Goal: Information Seeking & Learning: Learn about a topic

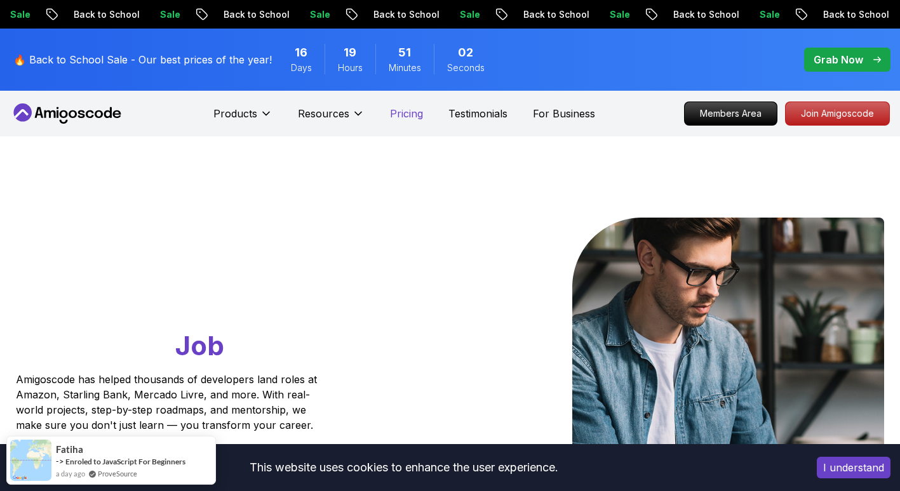
click at [404, 117] on p "Pricing" at bounding box center [406, 113] width 33 height 15
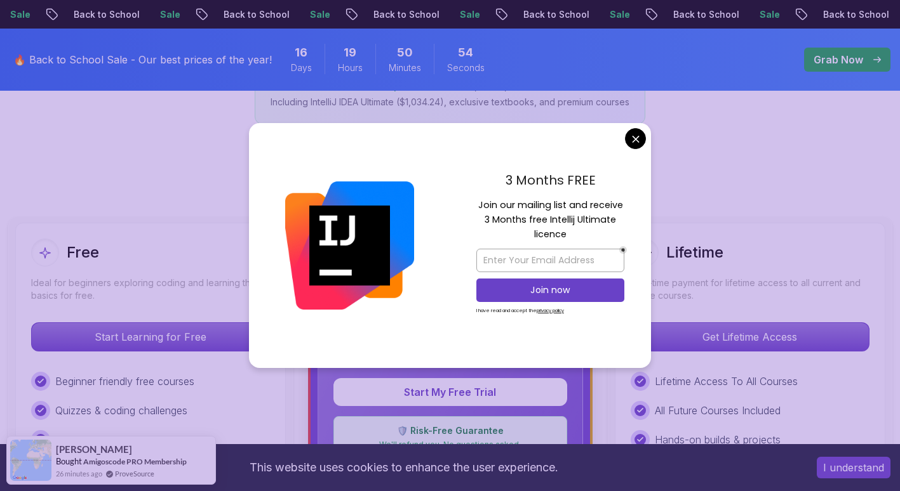
scroll to position [252, 0]
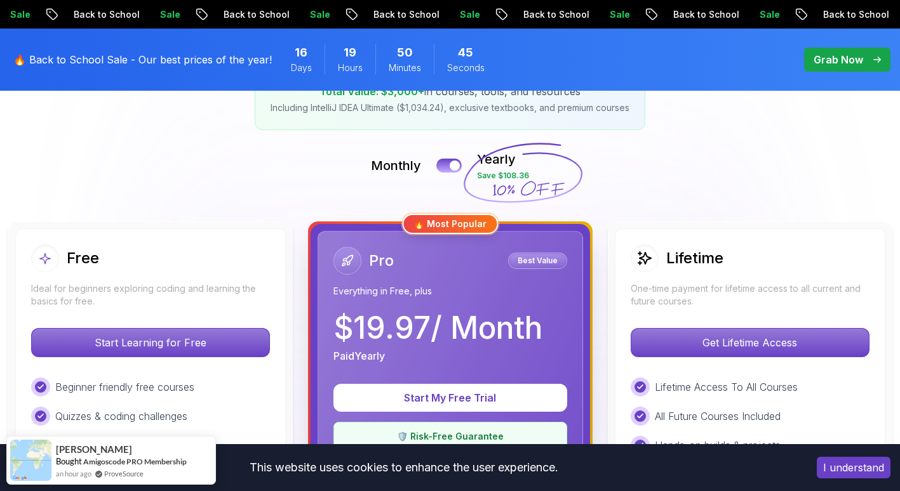
scroll to position [240, 0]
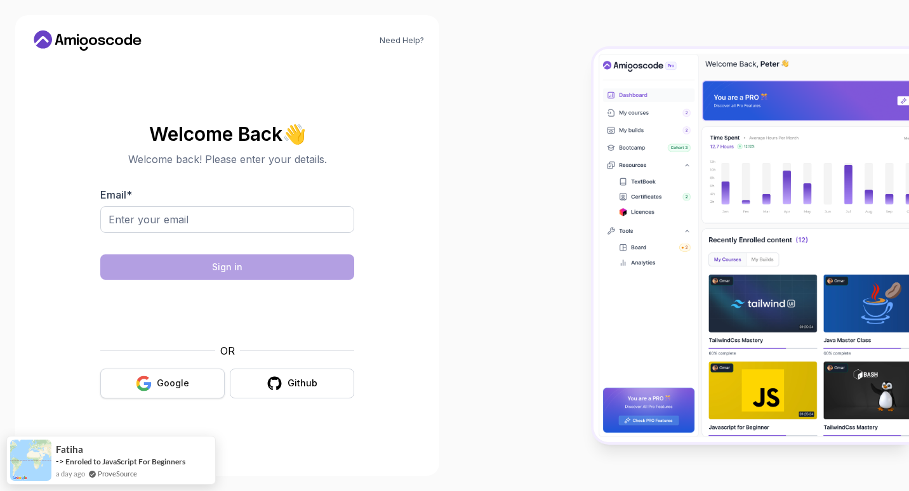
click at [177, 383] on div "Google" at bounding box center [173, 383] width 32 height 13
click at [309, 217] on input "Email *" at bounding box center [227, 219] width 254 height 27
type input "rkoyyadi@aum.edu"
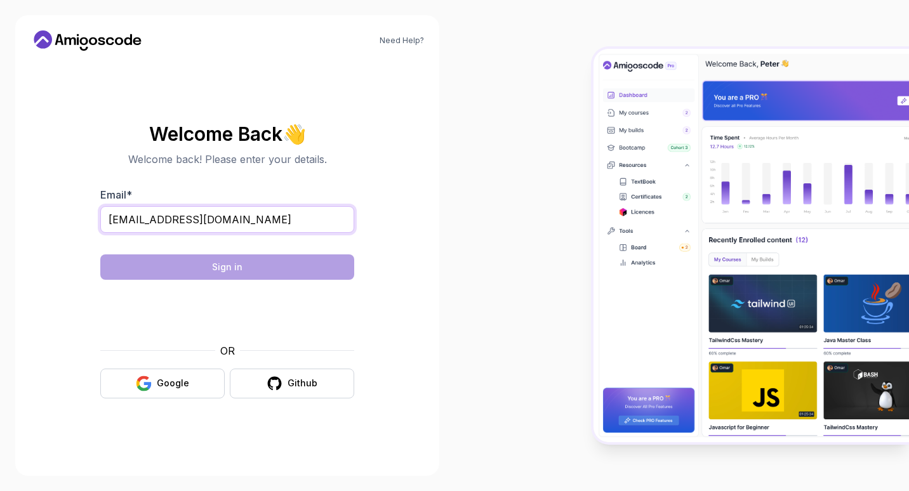
drag, startPoint x: 216, startPoint y: 224, endPoint x: 67, endPoint y: 217, distance: 150.0
click at [67, 217] on section "Welcome Back 👋 Welcome back! Please enter your details. Email * rkoyyadi@aum.ed…" at bounding box center [227, 261] width 394 height 300
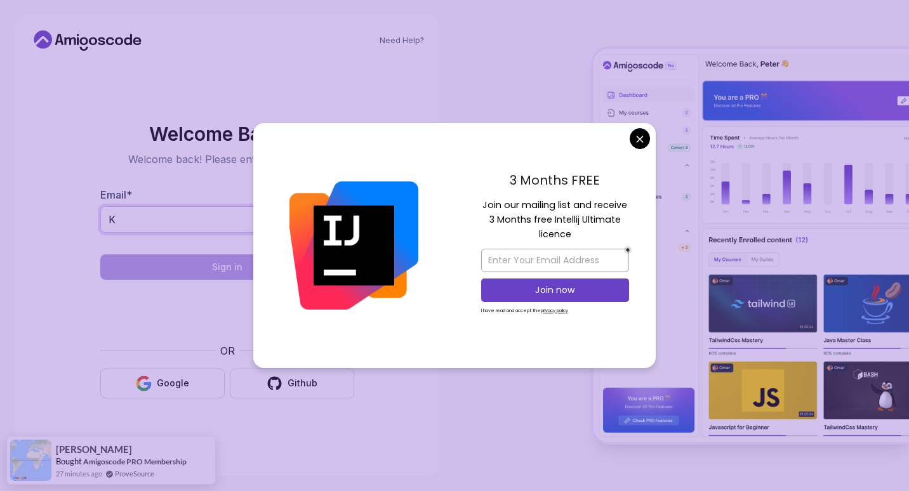
type input "K"
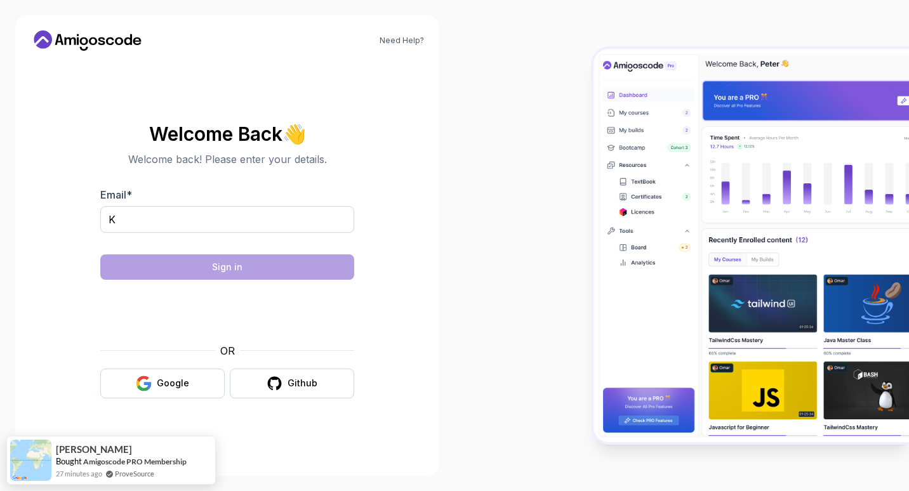
click at [636, 143] on body "Need Help? Welcome Back 👋 Welcome back! Please enter your details. Email * K Si…" at bounding box center [454, 245] width 909 height 491
click at [241, 222] on input "K" at bounding box center [227, 219] width 254 height 27
type input "koyyadi358@gmail.com"
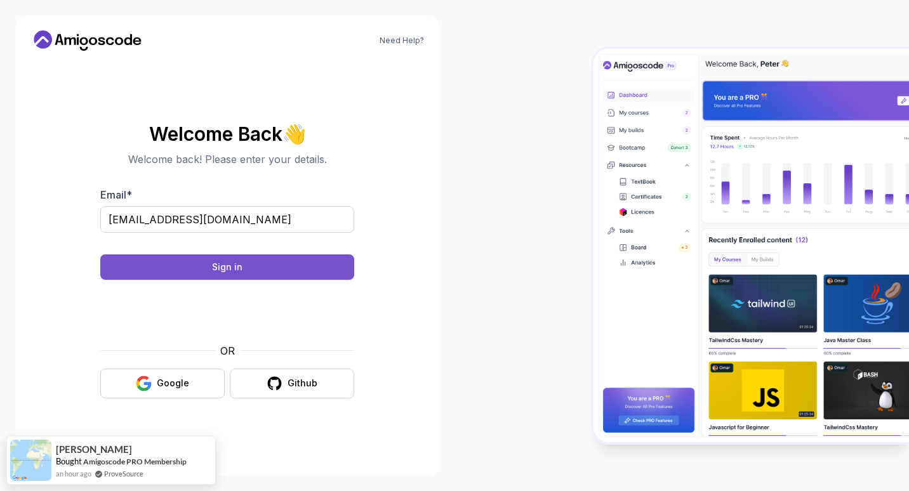
click at [231, 267] on div "Sign in" at bounding box center [227, 267] width 30 height 13
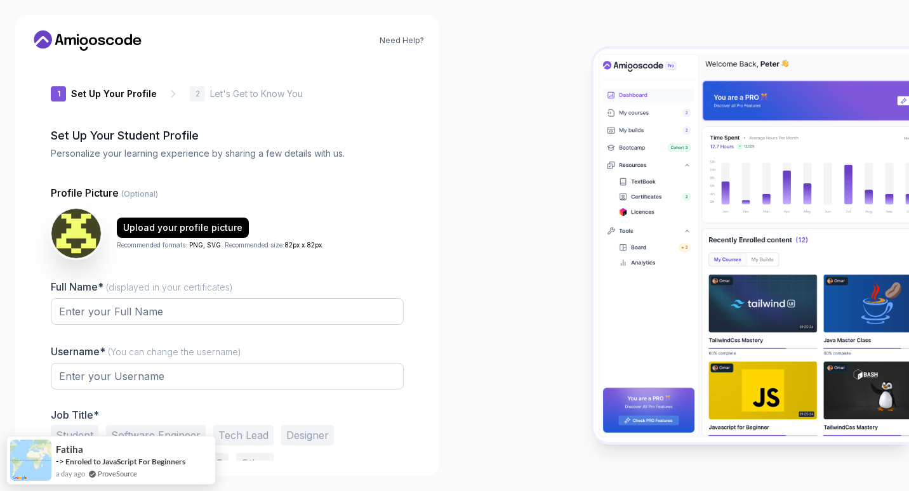
type input "briskorcad90b8"
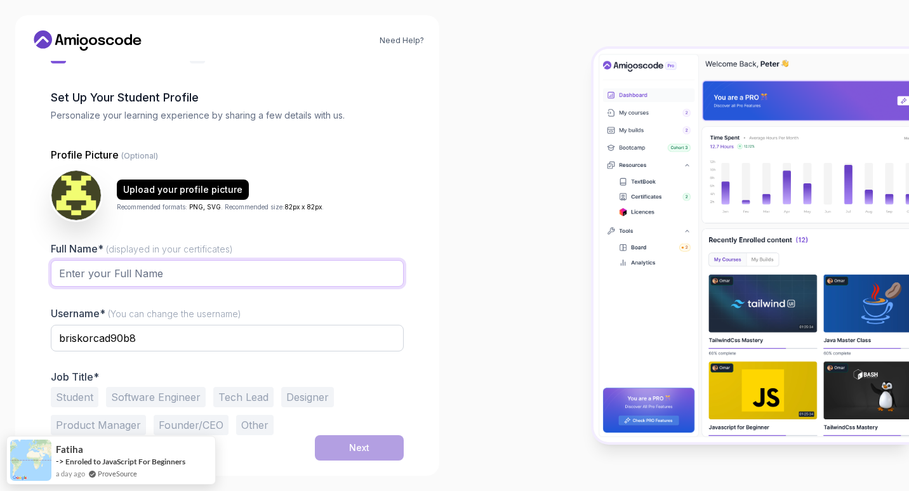
click at [143, 271] on input "Full Name* (displayed in your certificates)" at bounding box center [227, 273] width 353 height 27
type input "Rohith reddy"
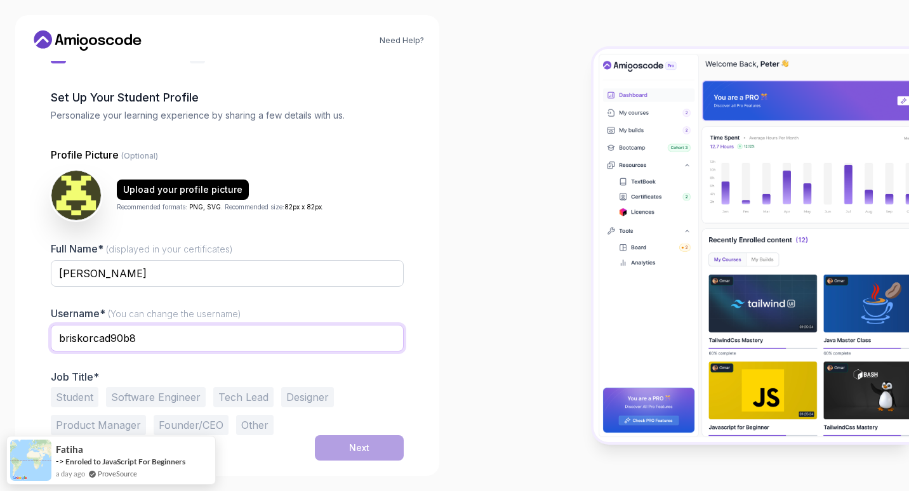
click at [143, 338] on input "briskorcad90b8" at bounding box center [227, 338] width 353 height 27
type input "b"
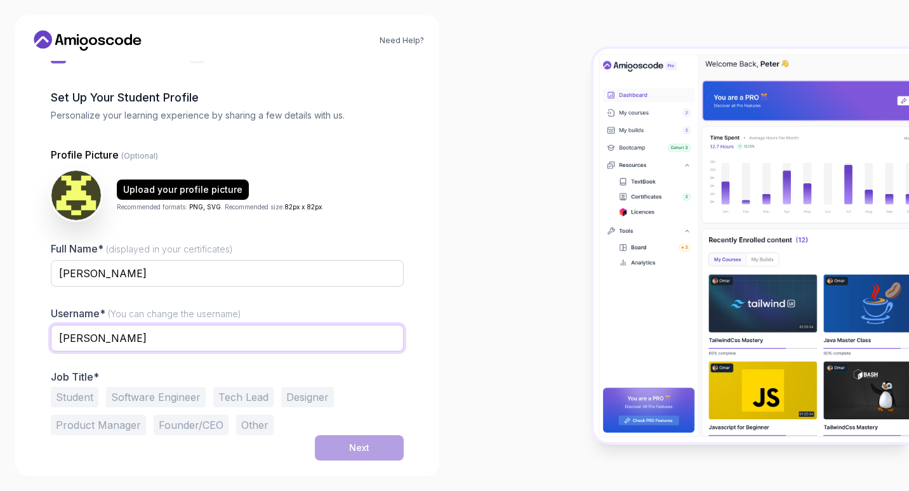
type input "Rohit Koyyadi"
click at [265, 425] on button "Other" at bounding box center [254, 425] width 37 height 20
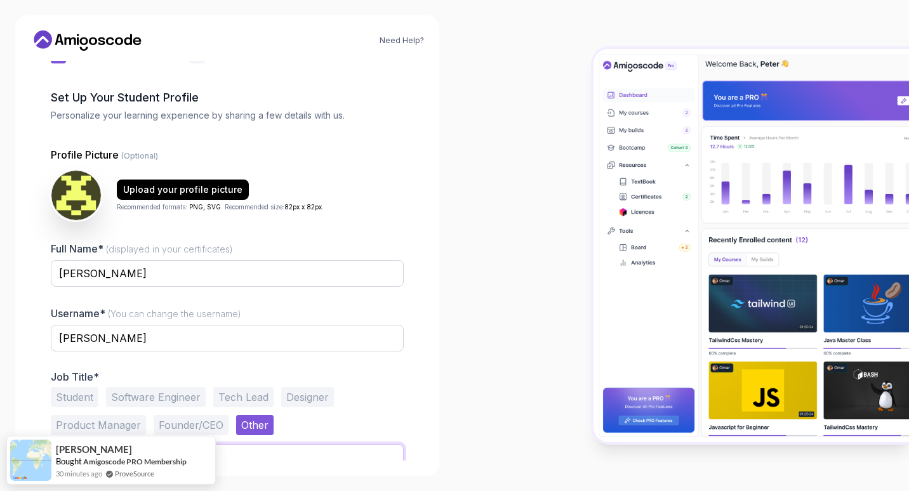
click at [265, 460] on input "text" at bounding box center [227, 457] width 353 height 27
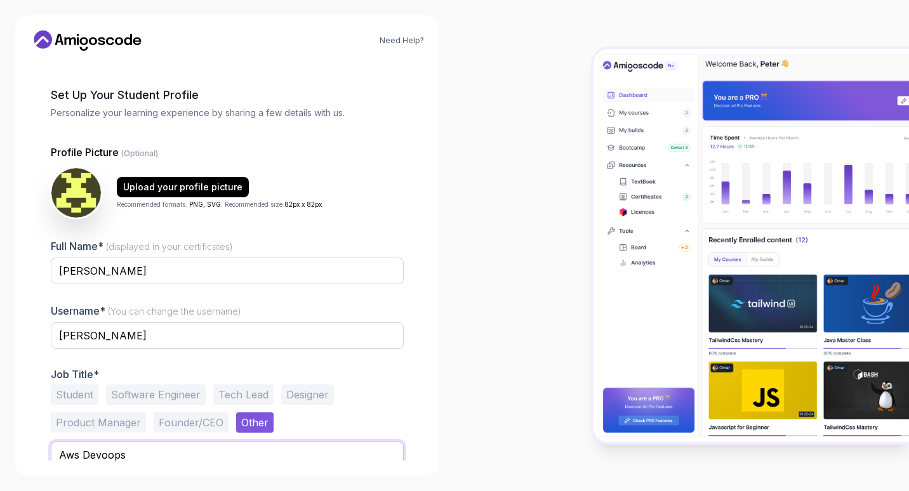
scroll to position [88, 0]
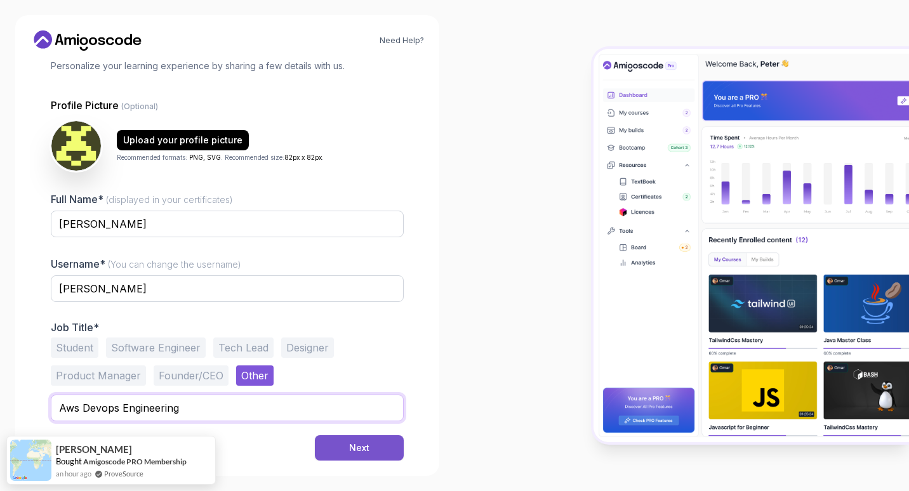
type input "Aws Devops Engineering"
click at [382, 443] on button "Next" at bounding box center [359, 447] width 89 height 25
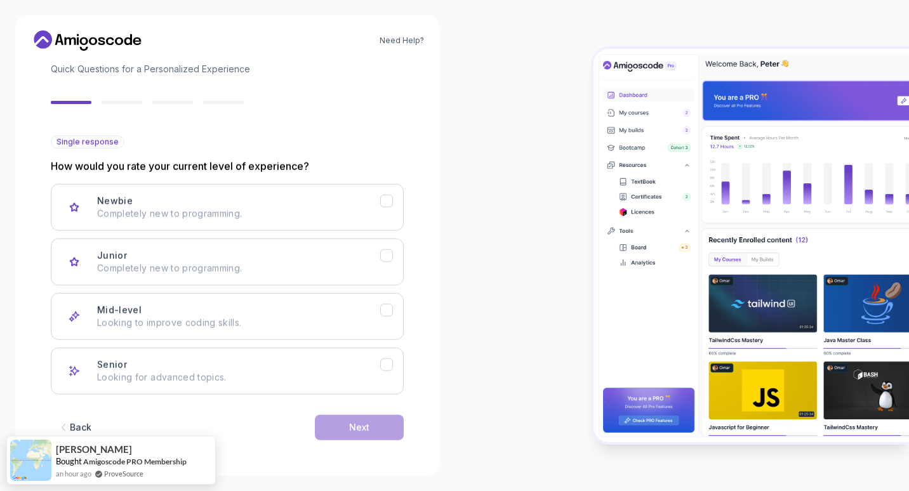
scroll to position [78, 0]
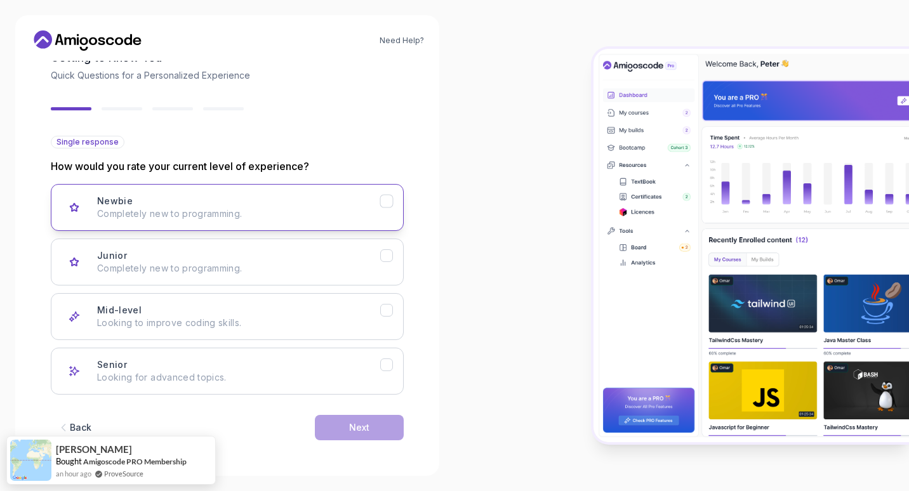
click at [383, 198] on icon "Newbie" at bounding box center [387, 202] width 12 height 12
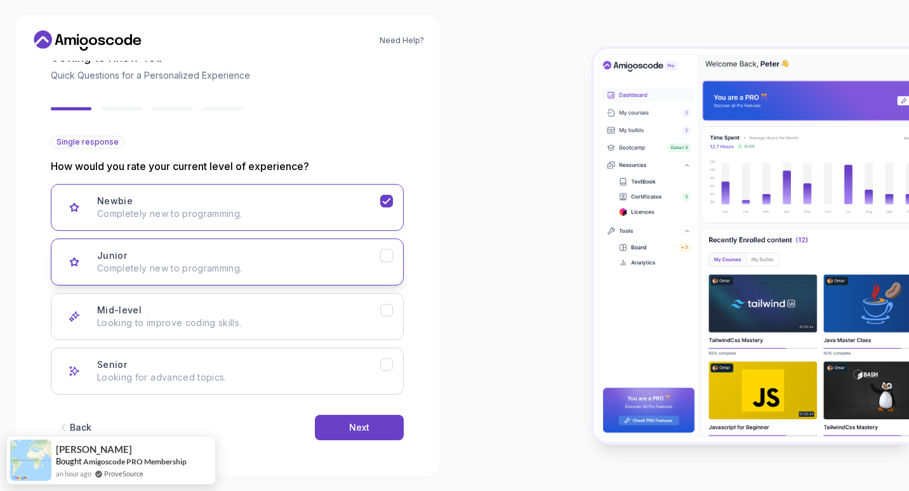
click at [393, 256] on div "Junior" at bounding box center [386, 255] width 13 height 13
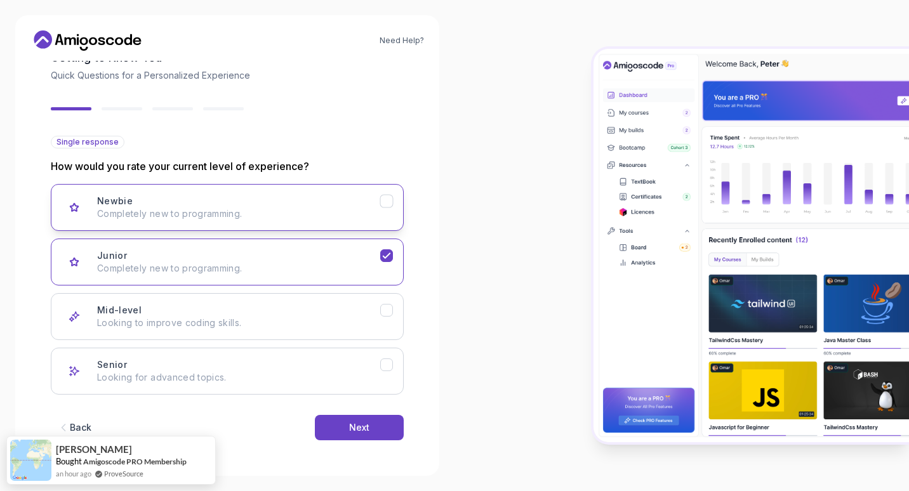
click at [390, 197] on icon "Newbie" at bounding box center [387, 202] width 12 height 12
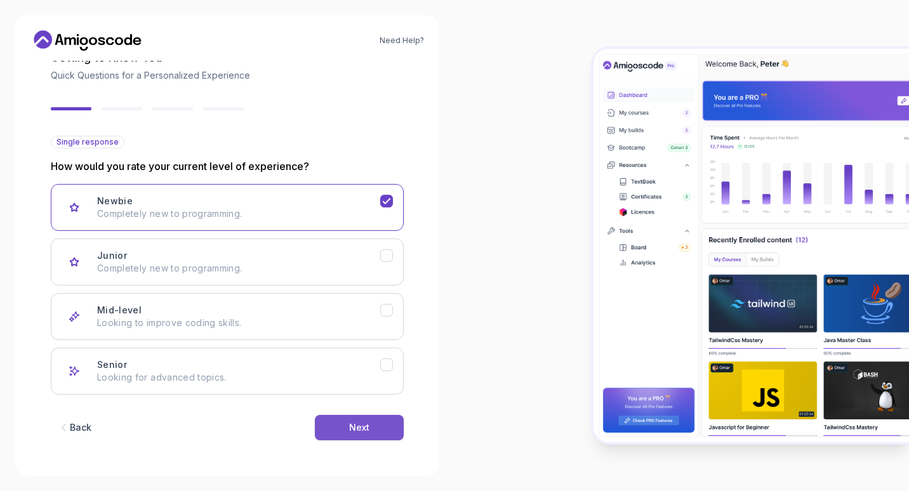
click at [367, 426] on div "Next" at bounding box center [359, 428] width 20 height 13
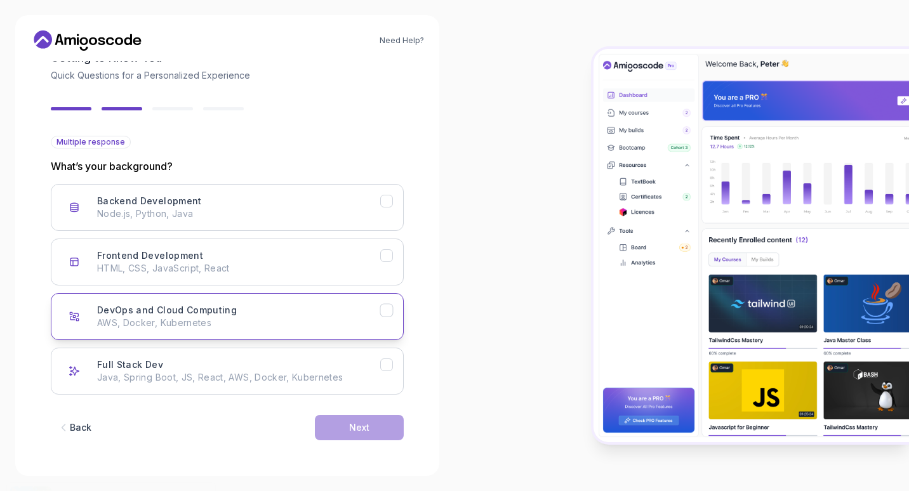
click at [389, 312] on icon "DevOps and Cloud Computing" at bounding box center [387, 311] width 12 height 12
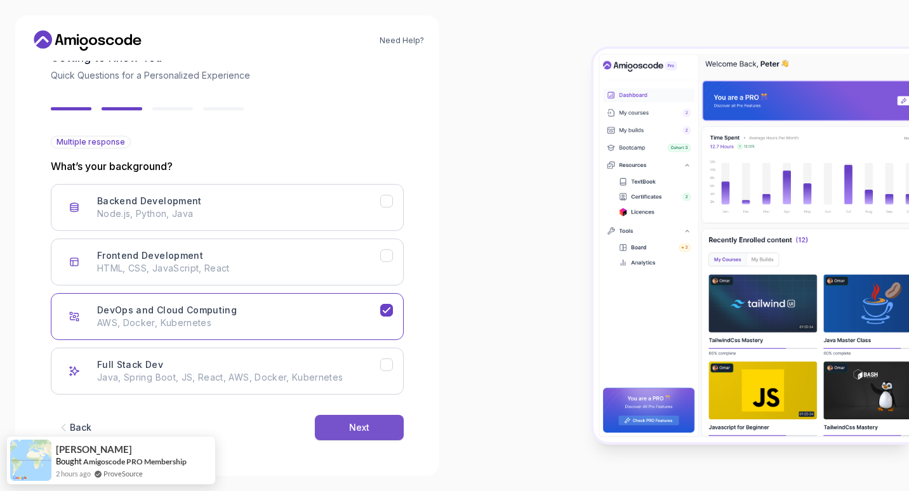
click at [361, 434] on div "Next" at bounding box center [359, 428] width 20 height 13
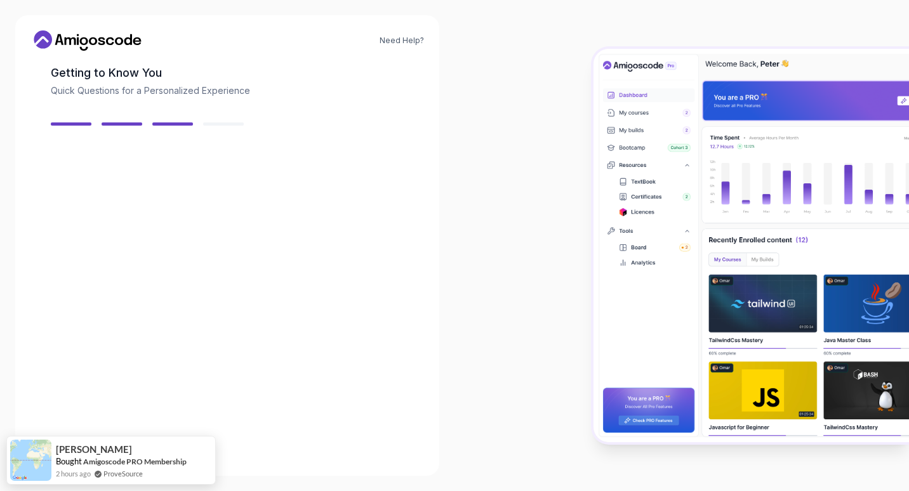
scroll to position [63, 0]
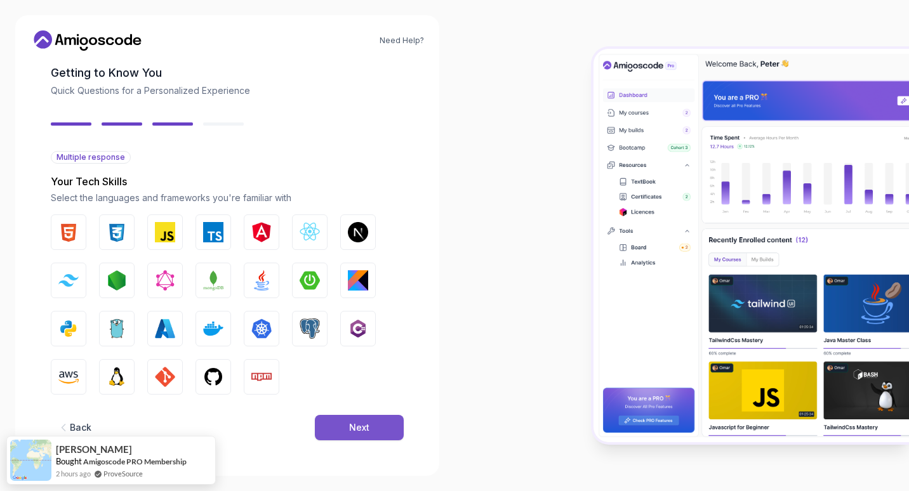
click at [364, 432] on div "Next" at bounding box center [359, 428] width 20 height 13
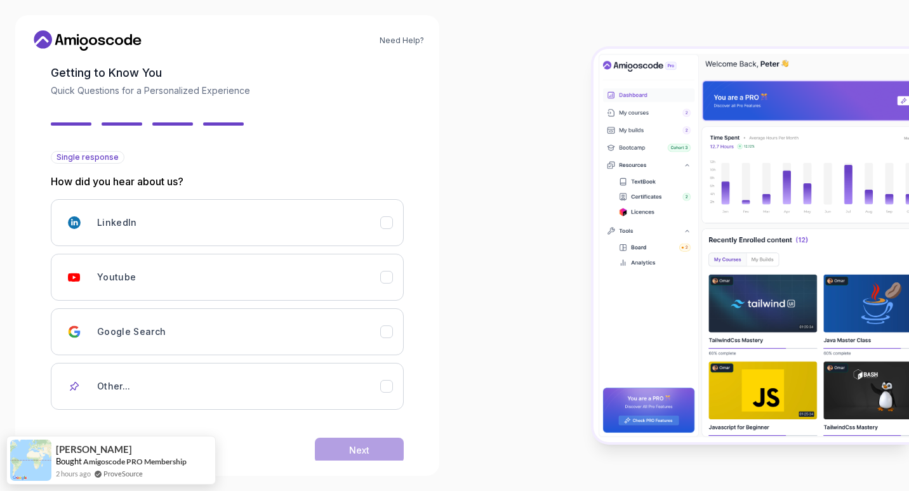
scroll to position [86, 0]
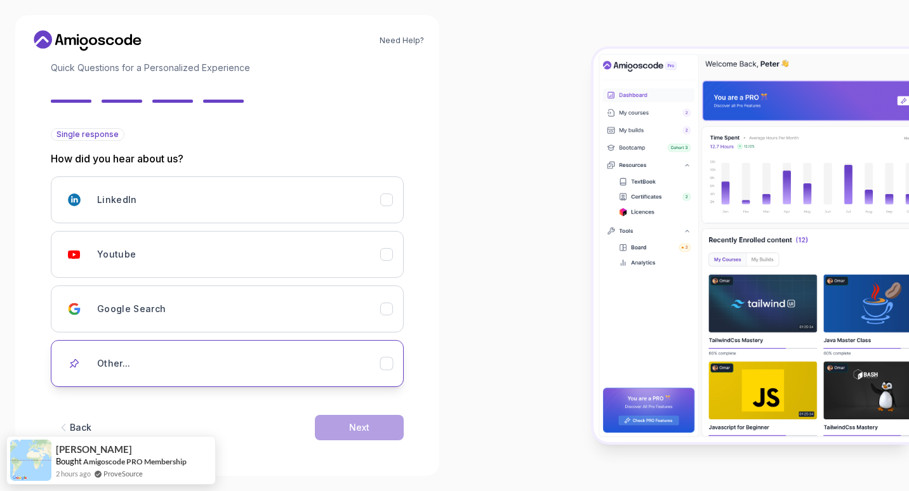
click at [390, 364] on icon "Other..." at bounding box center [387, 364] width 12 height 12
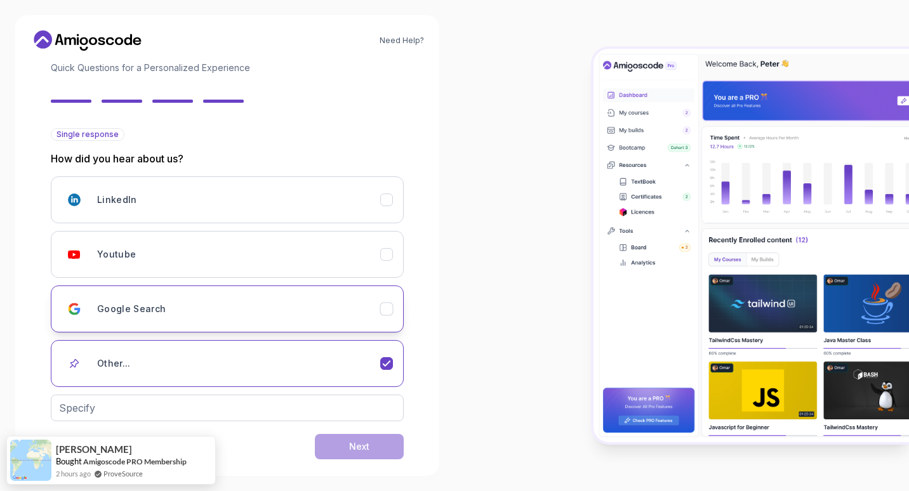
click at [388, 306] on icon "Google Search" at bounding box center [387, 309] width 12 height 12
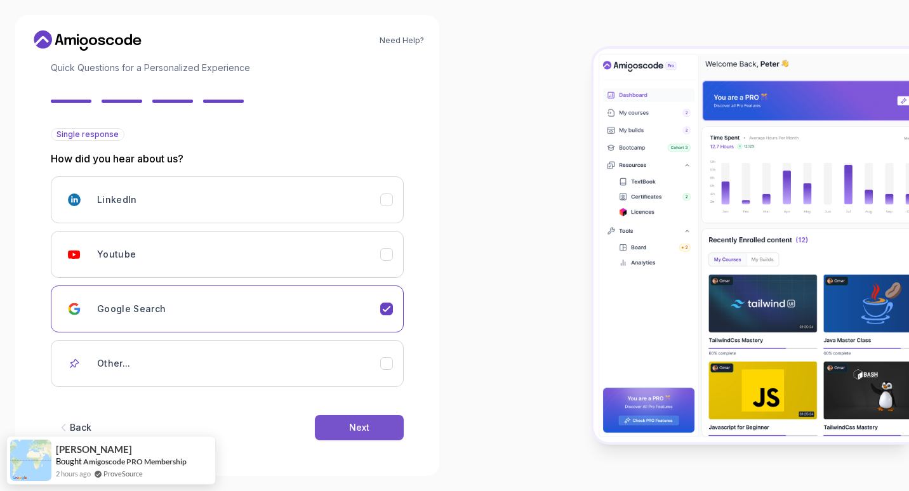
click at [357, 428] on div "Next" at bounding box center [359, 428] width 20 height 13
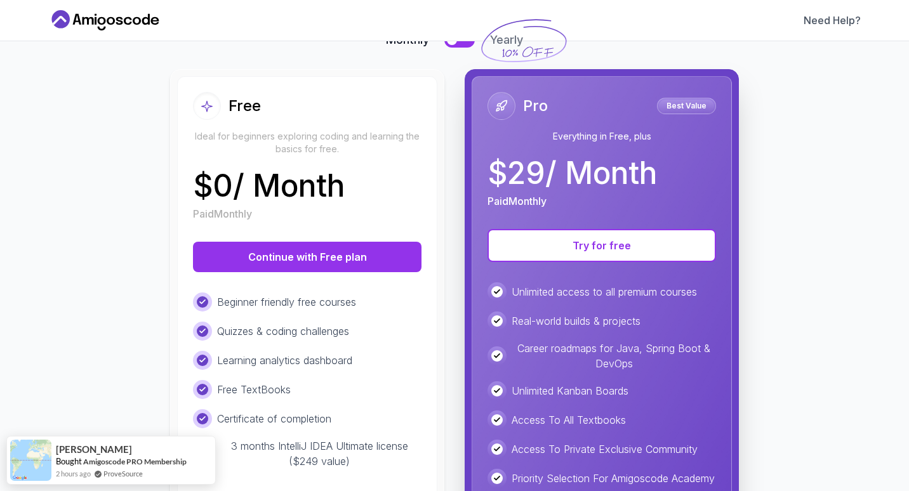
scroll to position [112, 0]
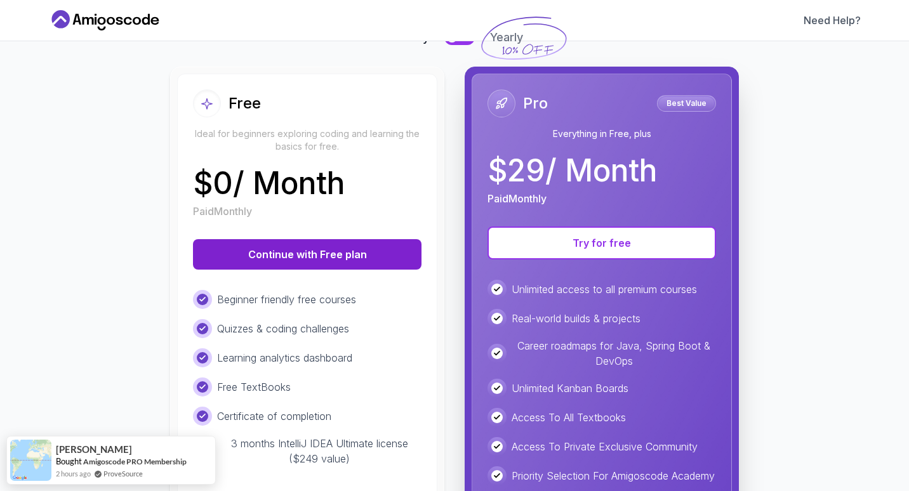
click at [329, 259] on button "Continue with Free plan" at bounding box center [307, 254] width 229 height 30
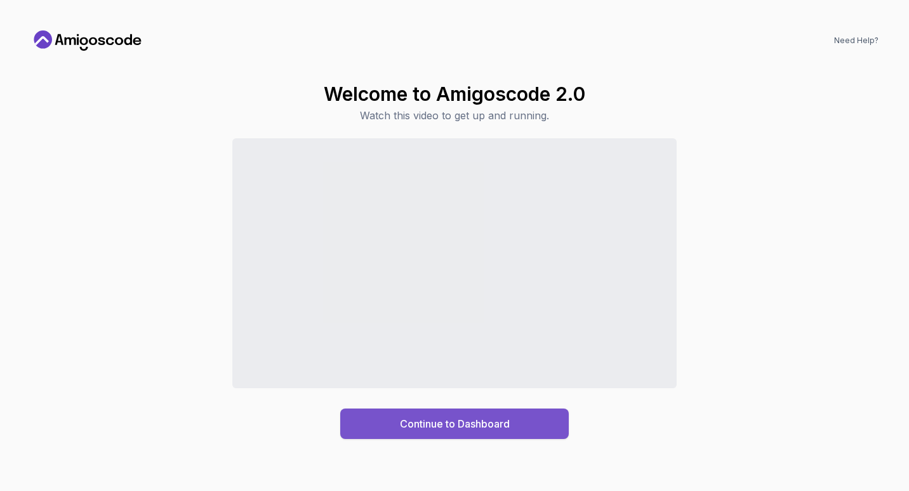
click at [453, 430] on div "Continue to Dashboard" at bounding box center [455, 423] width 110 height 15
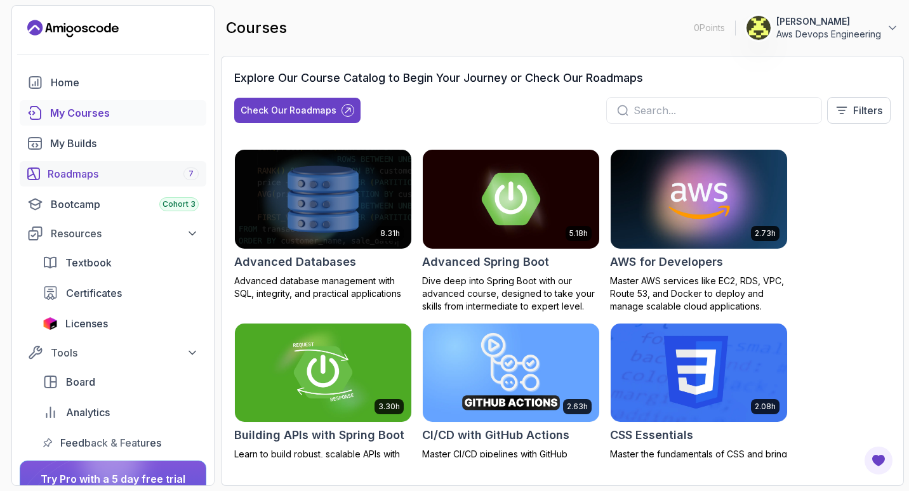
click at [143, 171] on div "Roadmaps 7" at bounding box center [123, 173] width 151 height 15
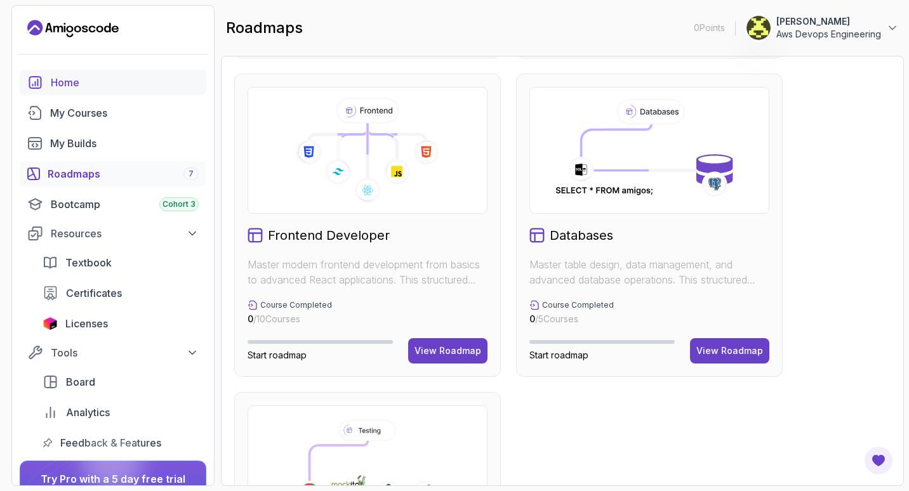
scroll to position [632, 0]
click at [113, 103] on link "My Courses" at bounding box center [113, 112] width 187 height 25
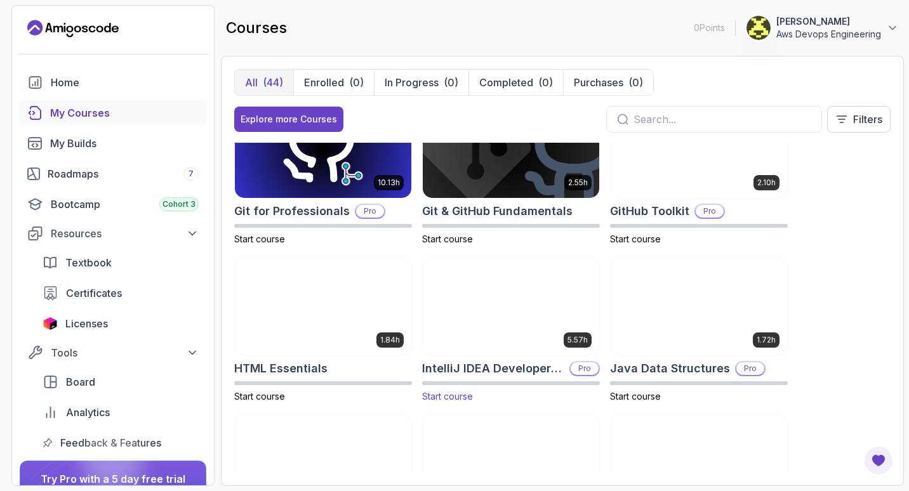
scroll to position [498, 0]
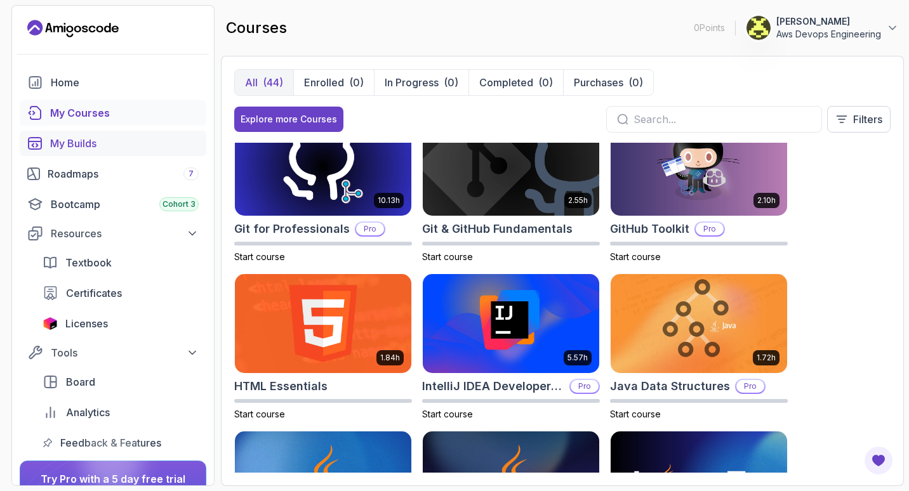
click at [90, 142] on div "My Builds" at bounding box center [124, 143] width 149 height 15
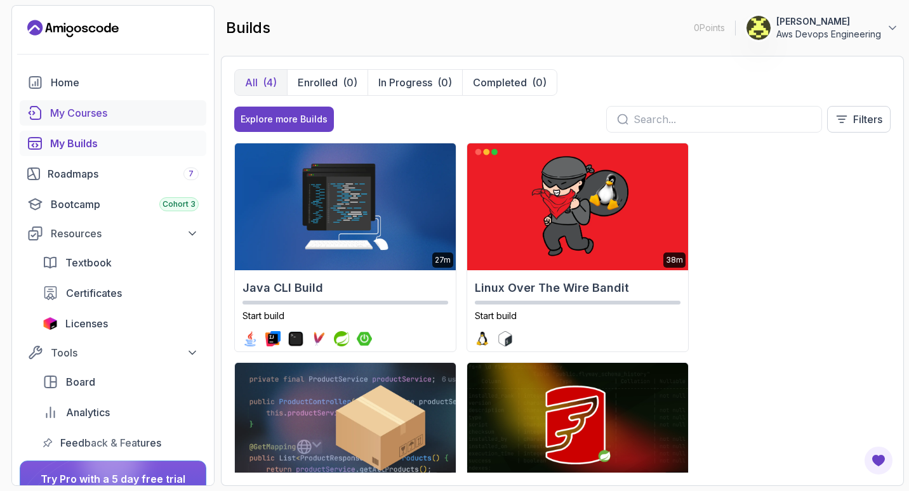
click at [99, 110] on div "My Courses" at bounding box center [124, 112] width 149 height 15
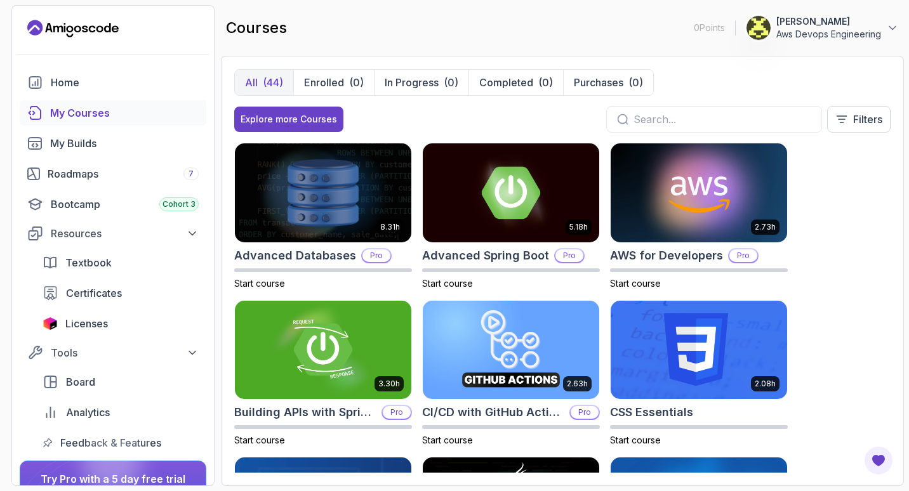
click at [99, 110] on div "My Courses" at bounding box center [124, 112] width 149 height 15
click at [87, 166] on div "Roadmaps 7" at bounding box center [123, 173] width 151 height 15
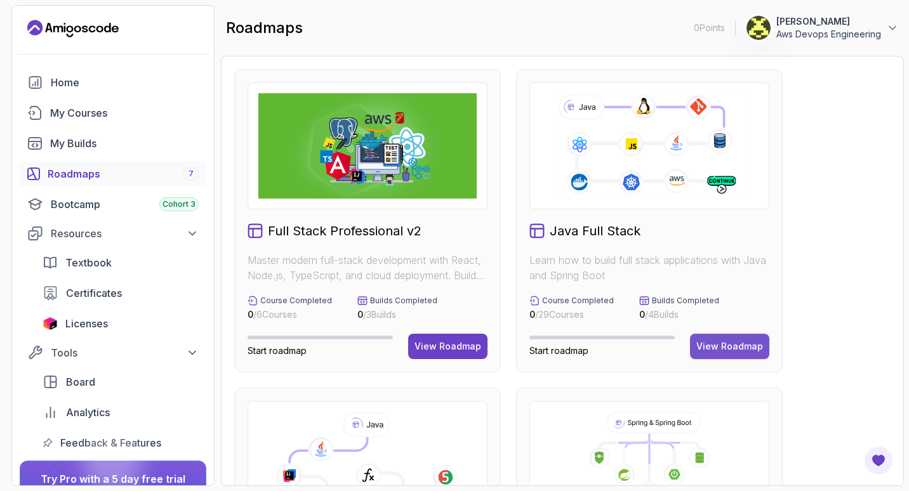
click at [724, 349] on div "View Roadmap" at bounding box center [729, 346] width 67 height 13
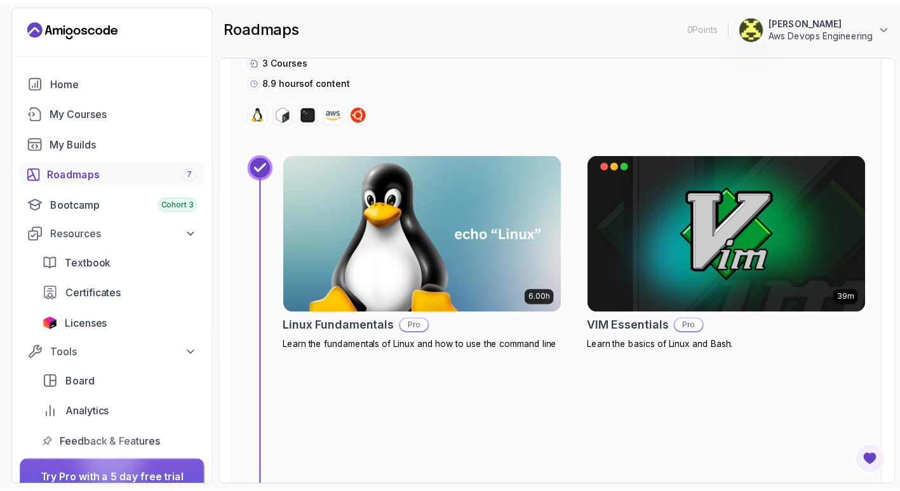
scroll to position [538, 0]
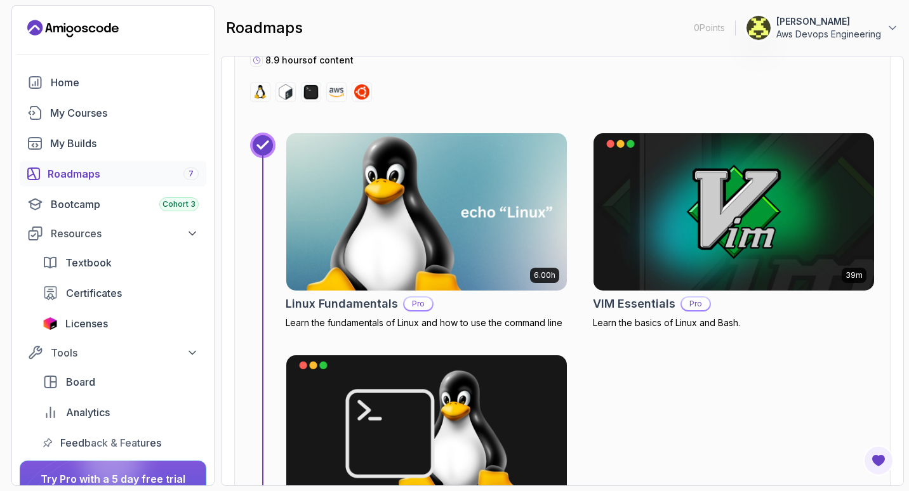
click at [451, 203] on img at bounding box center [426, 212] width 295 height 165
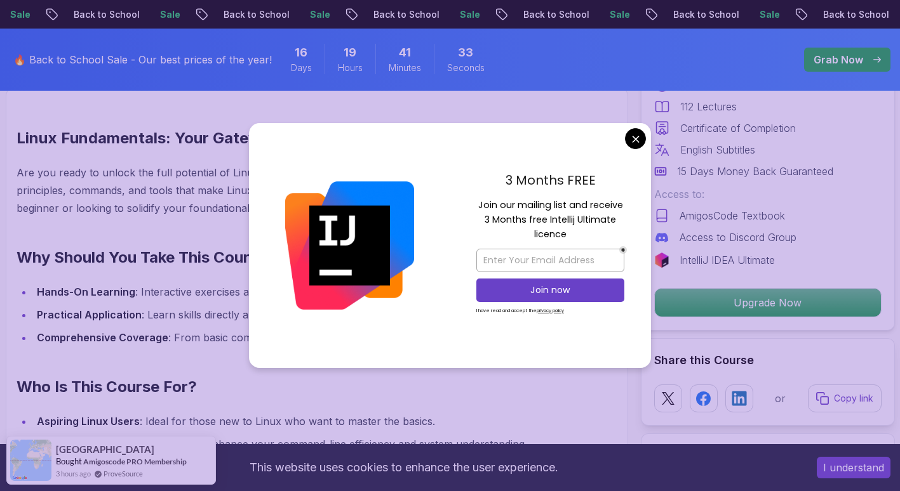
scroll to position [976, 0]
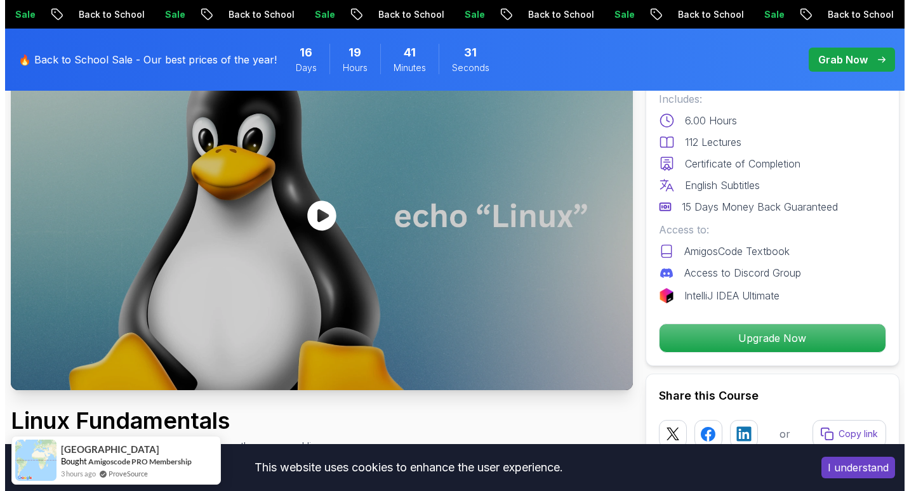
scroll to position [0, 0]
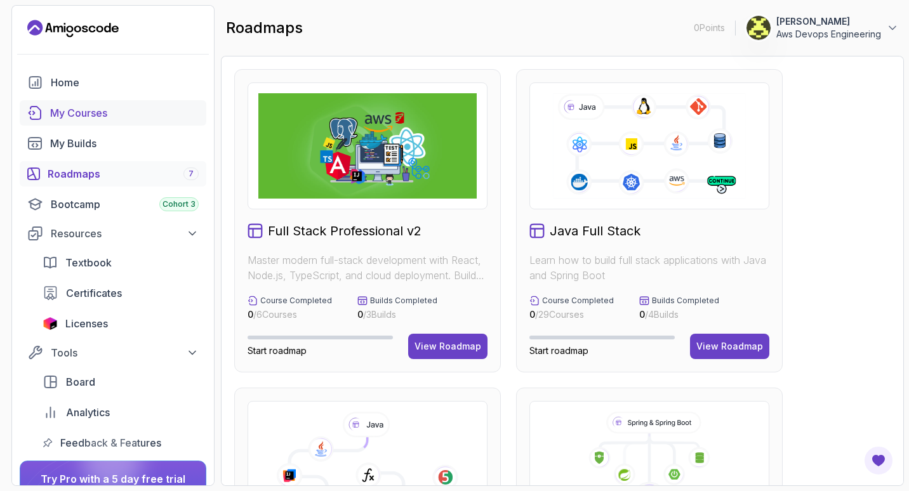
click at [69, 121] on link "My Courses" at bounding box center [113, 112] width 187 height 25
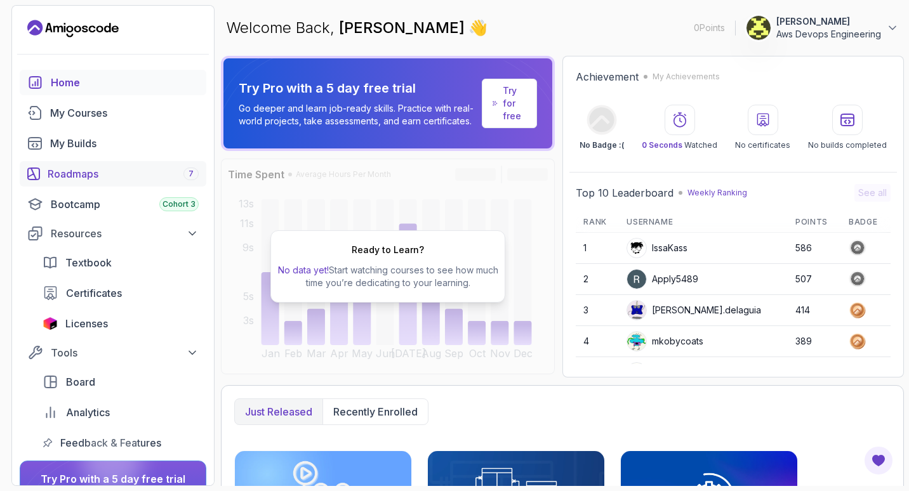
scroll to position [114, 0]
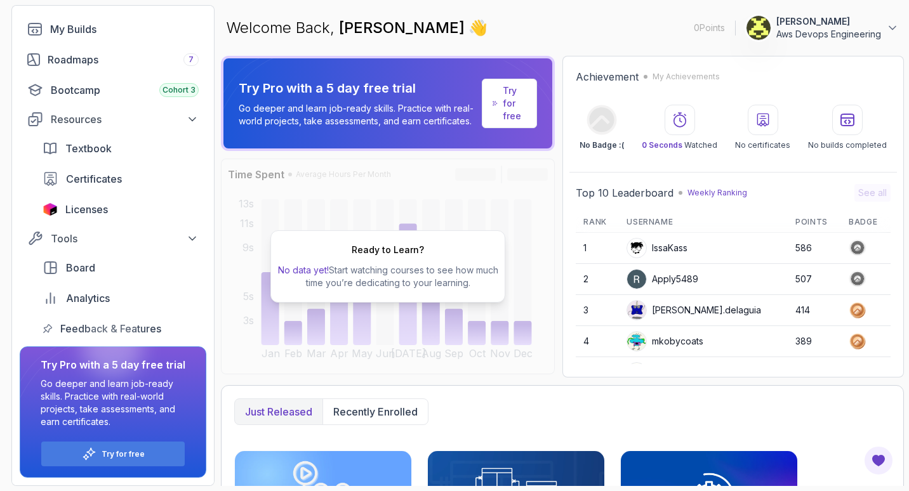
click at [206, 295] on div "Home My Courses My Builds Roadmaps 7 Bootcamp Cohort 3 Resources Textbook Certi…" at bounding box center [113, 189] width 202 height 467
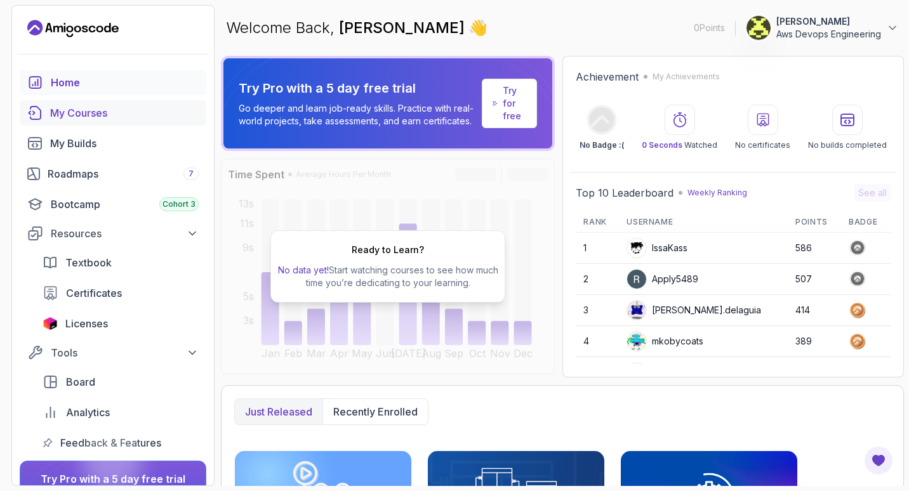
click at [97, 124] on link "My Courses" at bounding box center [113, 112] width 187 height 25
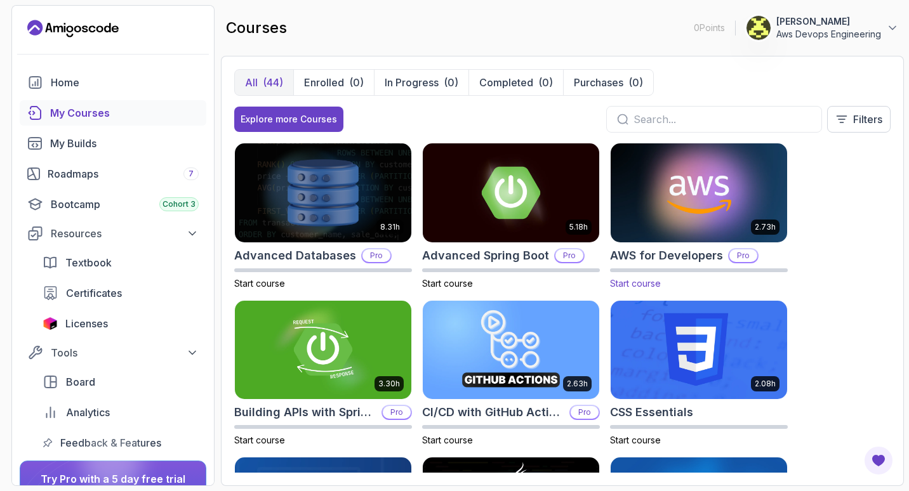
click at [707, 192] on img at bounding box center [698, 192] width 185 height 103
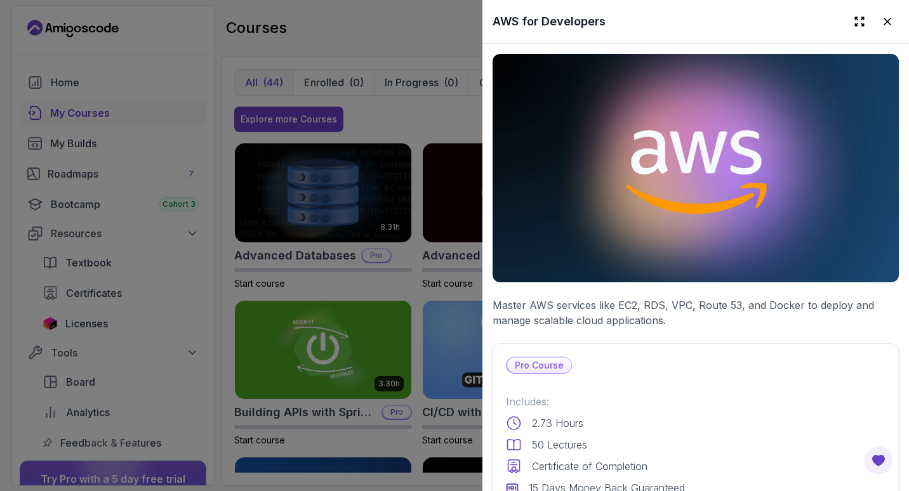
click at [454, 117] on div at bounding box center [454, 245] width 909 height 491
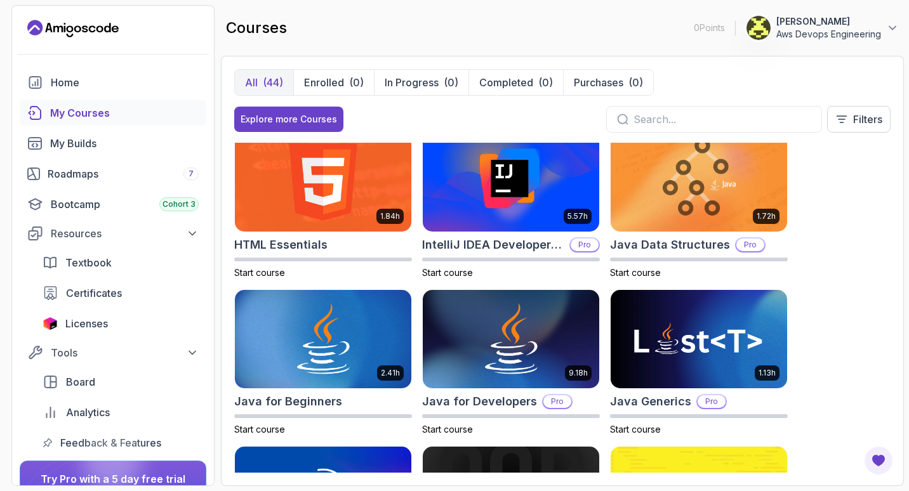
scroll to position [640, 0]
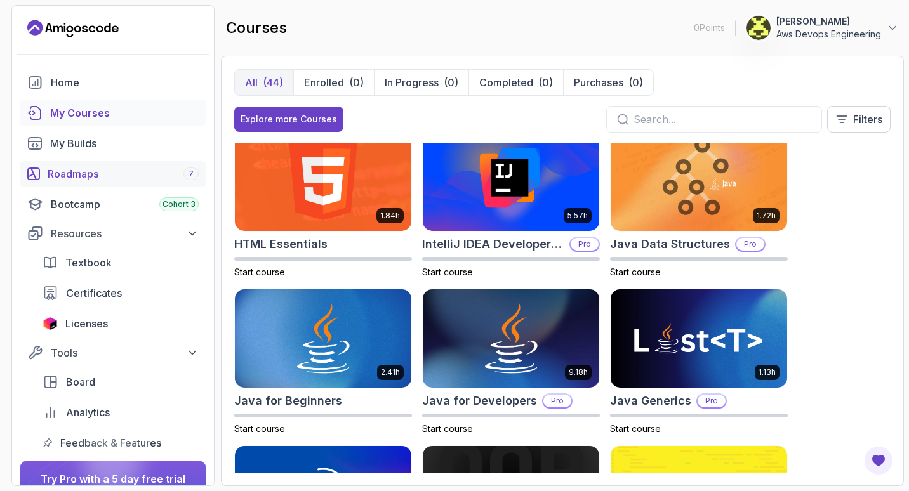
click at [109, 174] on div "Roadmaps 7" at bounding box center [123, 173] width 151 height 15
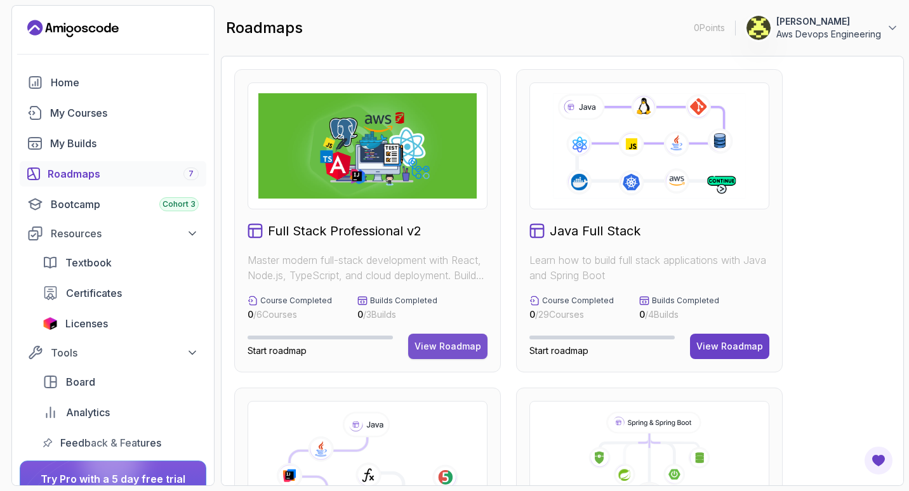
click at [429, 343] on div "View Roadmap" at bounding box center [448, 346] width 67 height 13
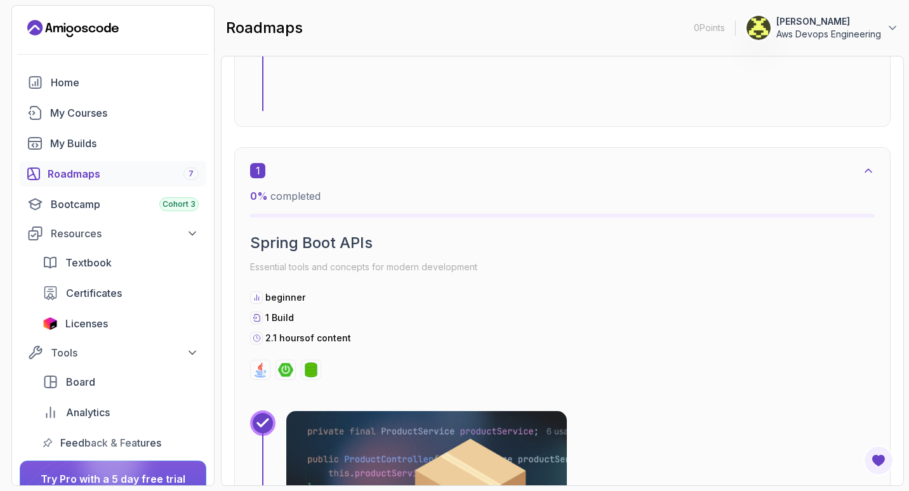
scroll to position [688, 0]
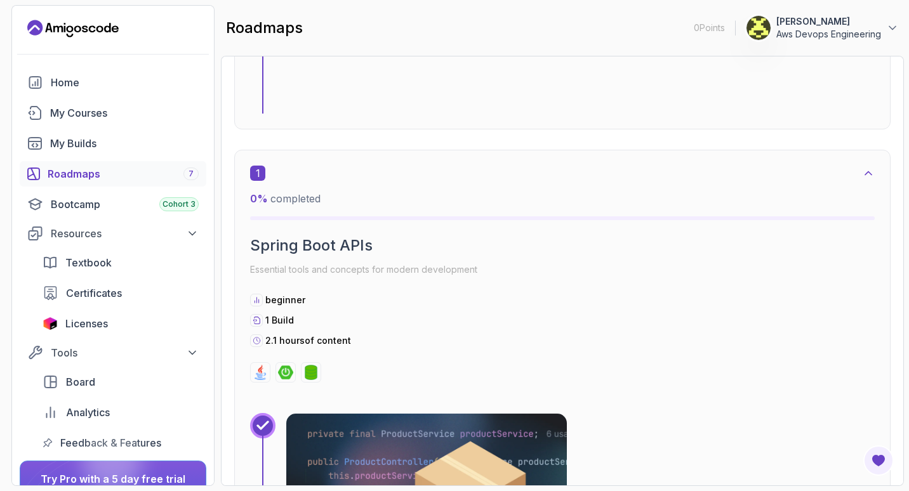
click at [130, 166] on link "Roadmaps 7" at bounding box center [113, 173] width 187 height 25
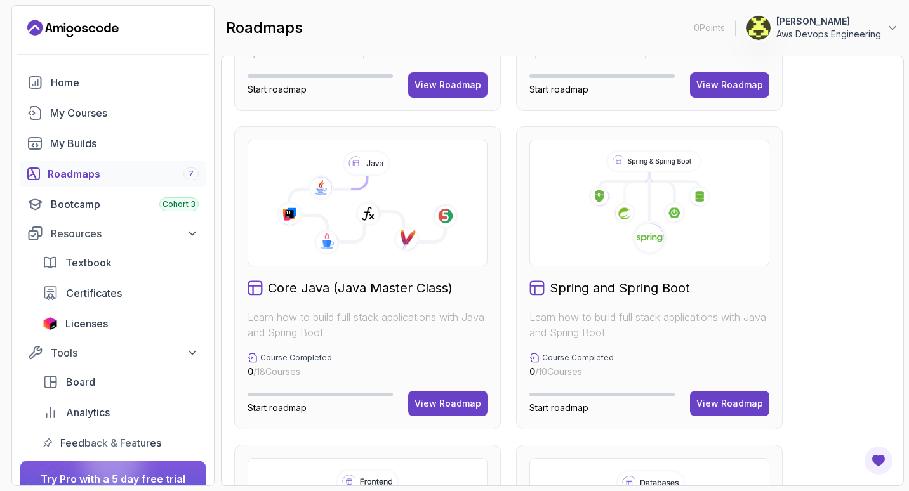
scroll to position [260, 0]
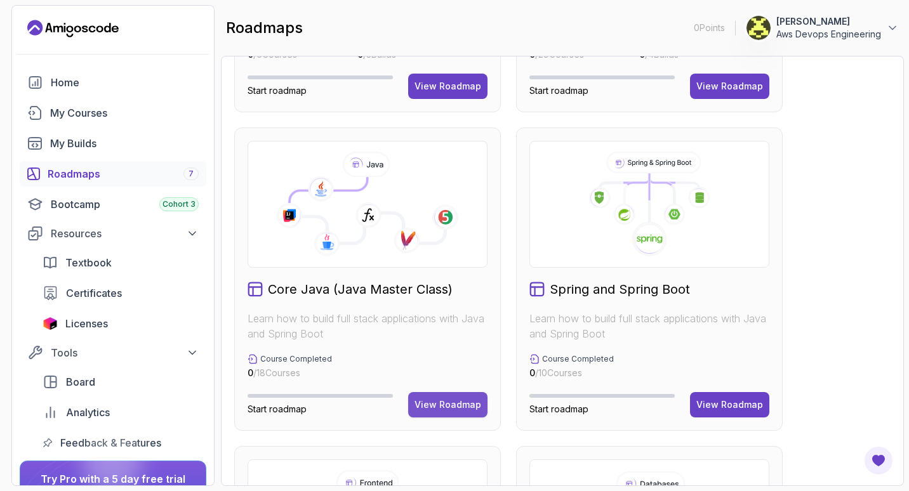
click at [451, 402] on div "View Roadmap" at bounding box center [448, 405] width 67 height 13
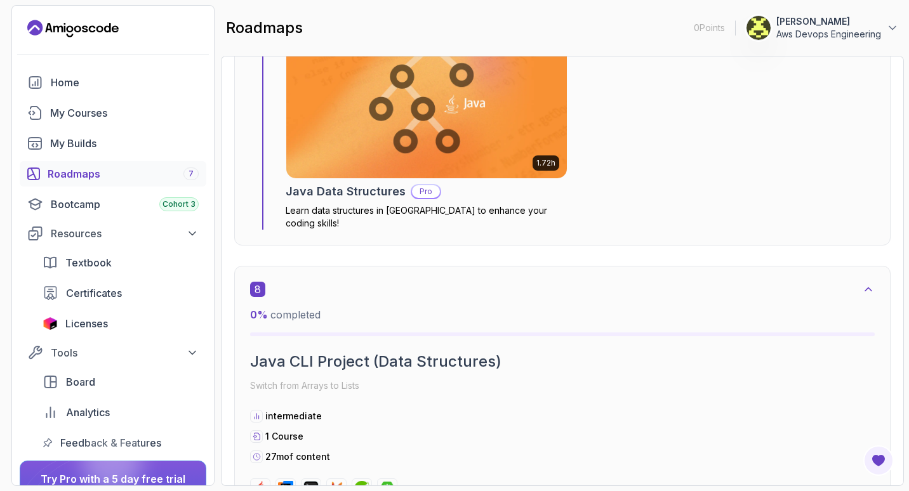
scroll to position [3579, 0]
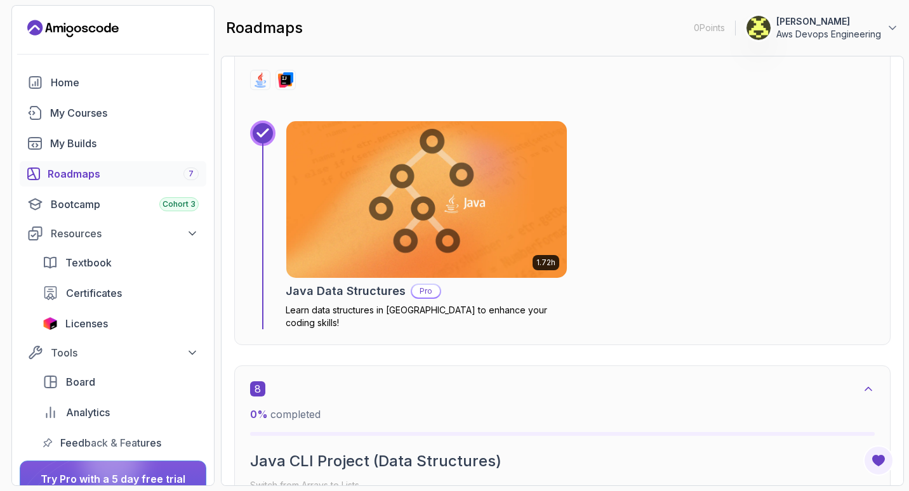
click at [145, 171] on div "Roadmaps 7" at bounding box center [123, 173] width 151 height 15
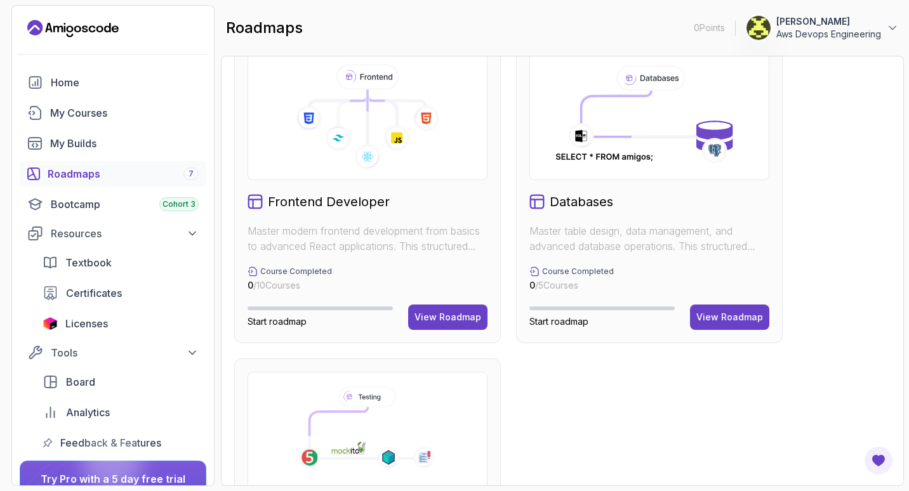
scroll to position [672, 0]
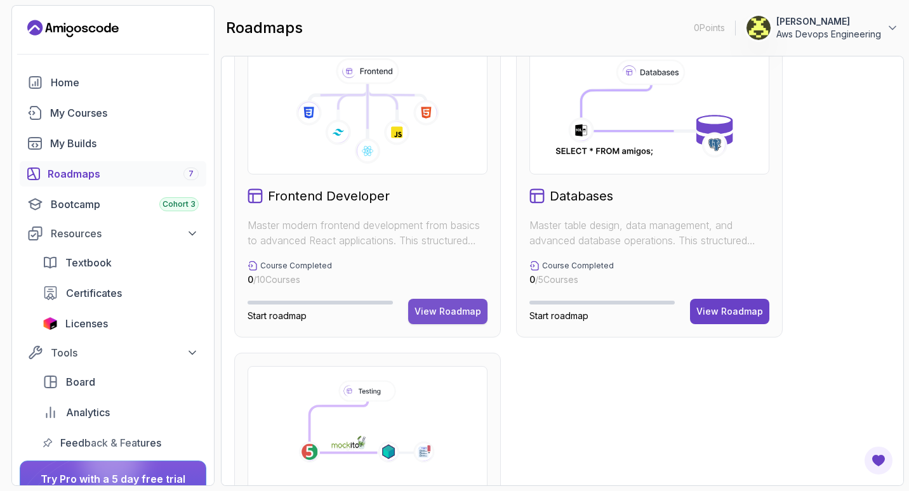
click at [452, 305] on button "View Roadmap" at bounding box center [447, 311] width 79 height 25
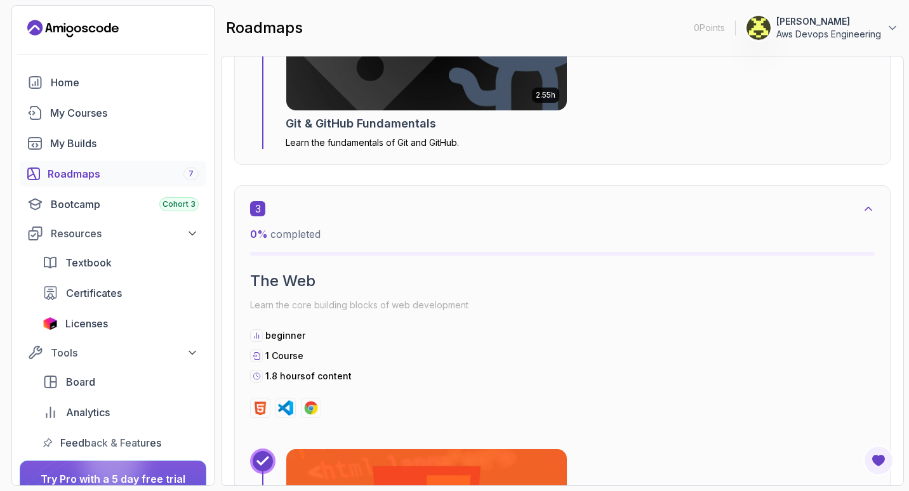
scroll to position [1171, 0]
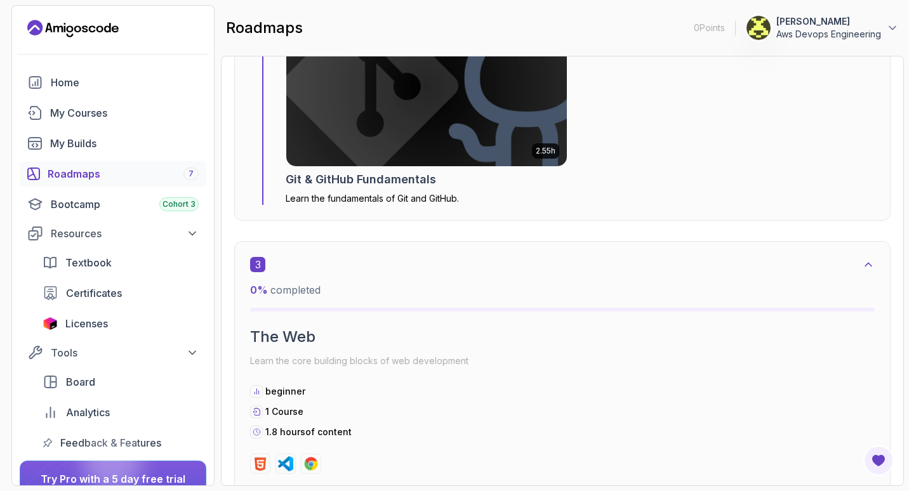
click at [168, 182] on link "Roadmaps 7" at bounding box center [113, 173] width 187 height 25
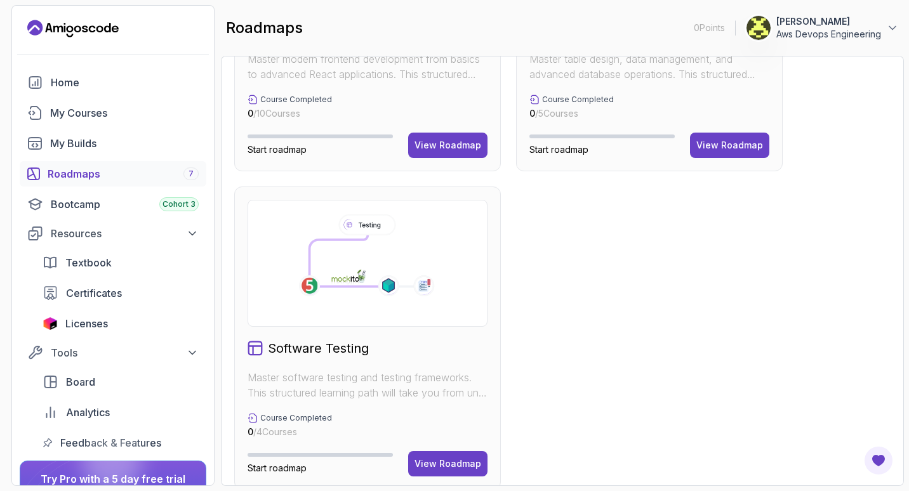
scroll to position [856, 0]
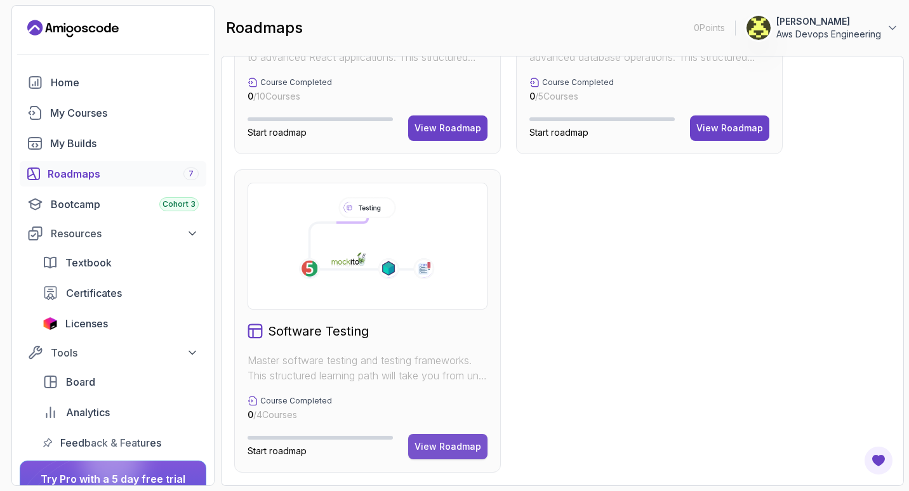
click at [447, 449] on div "View Roadmap" at bounding box center [448, 447] width 67 height 13
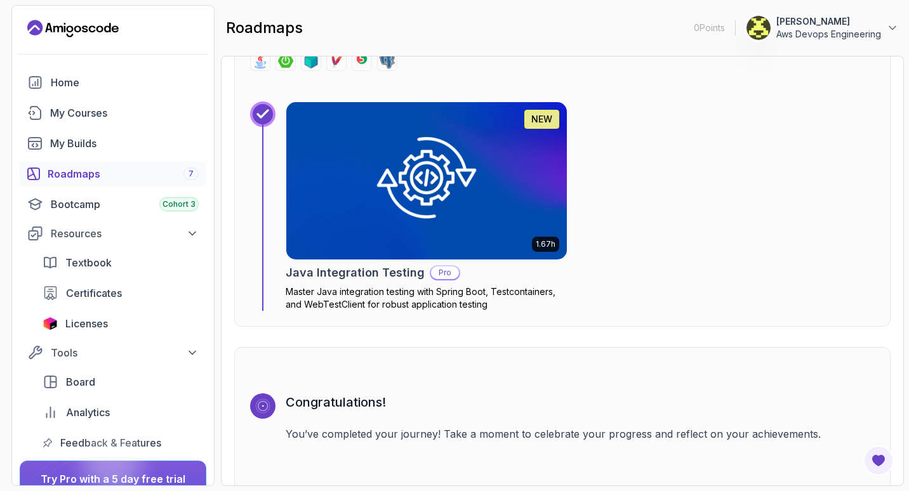
scroll to position [2292, 0]
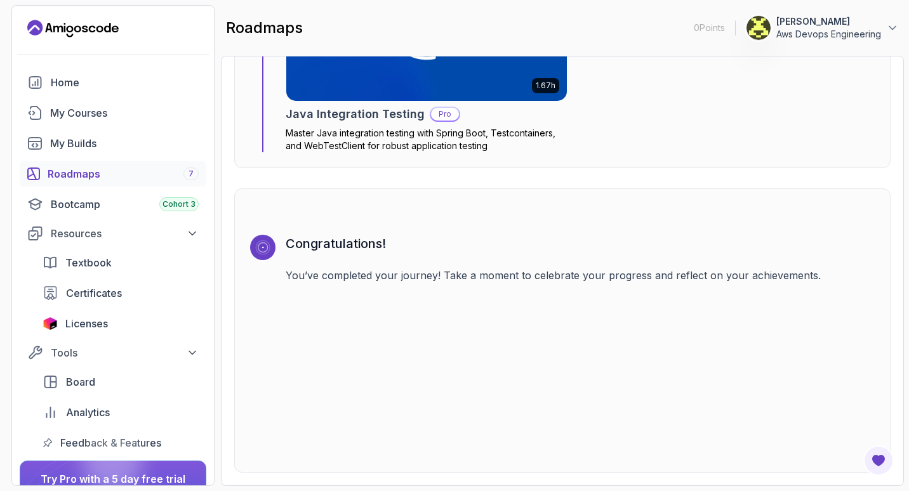
click at [133, 174] on div "Roadmaps 7" at bounding box center [123, 173] width 151 height 15
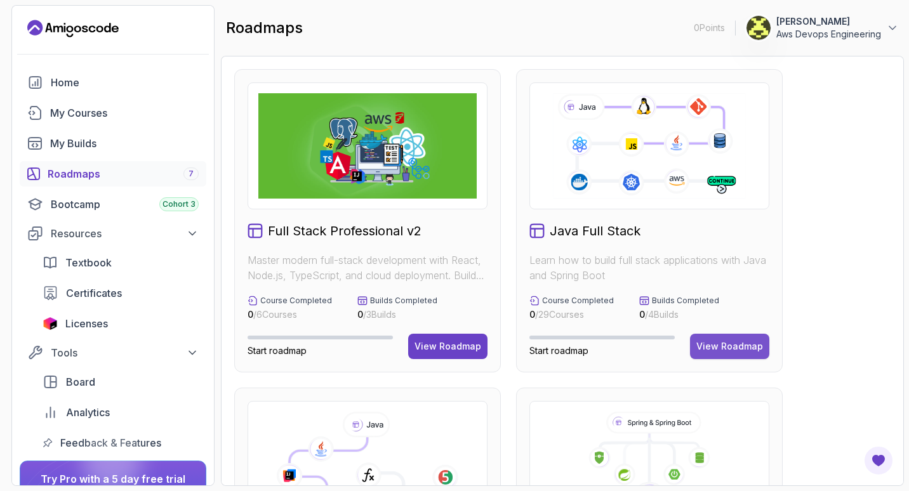
click at [735, 350] on div "View Roadmap" at bounding box center [729, 346] width 67 height 13
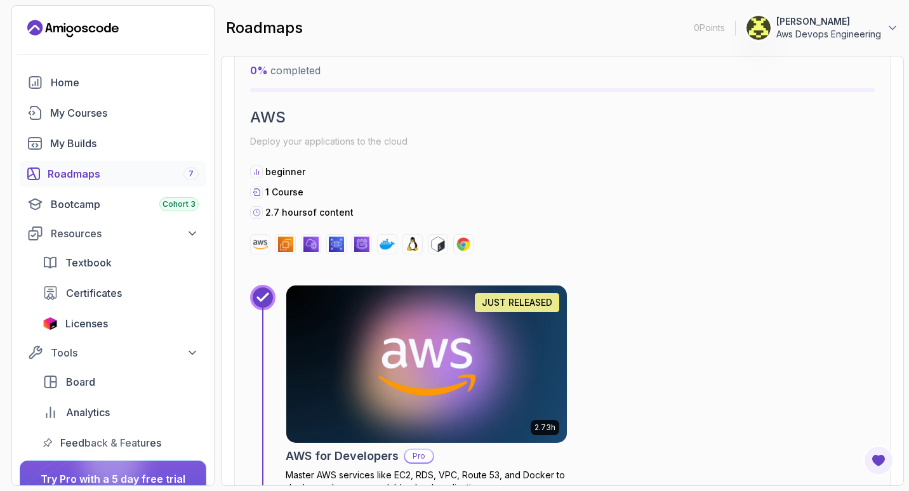
scroll to position [6909, 0]
click at [390, 293] on img at bounding box center [426, 364] width 281 height 157
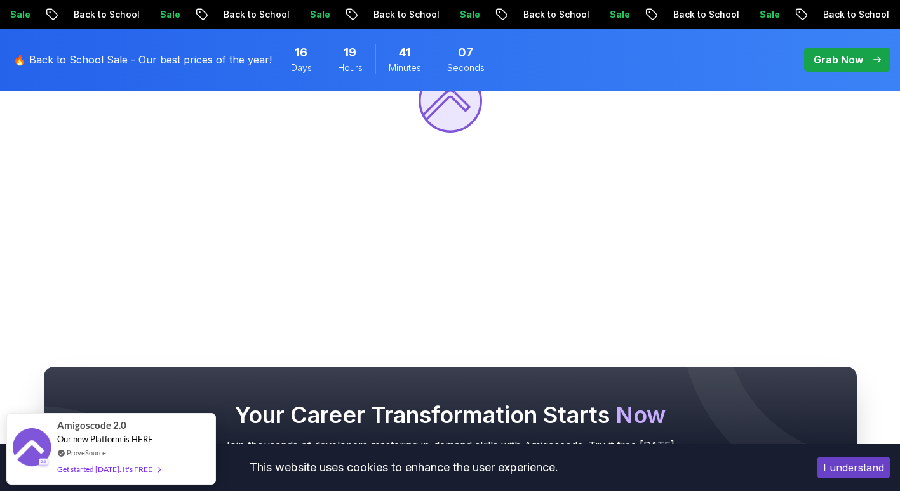
scroll to position [284, 0]
